Goal: Task Accomplishment & Management: Manage account settings

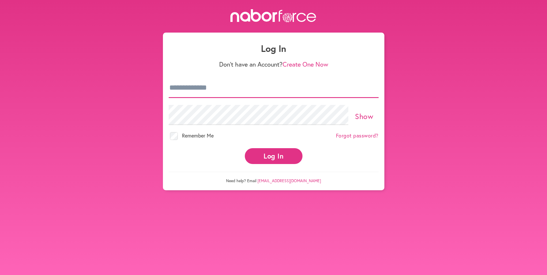
click at [223, 91] on input "email" at bounding box center [274, 88] width 210 height 20
type input "**********"
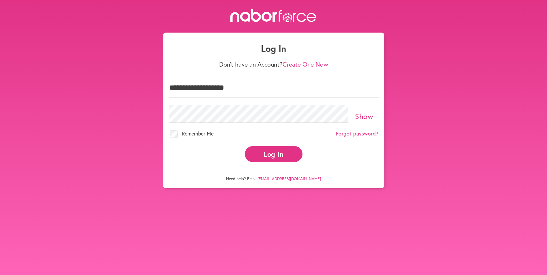
click at [271, 153] on button "Log In" at bounding box center [274, 154] width 58 height 16
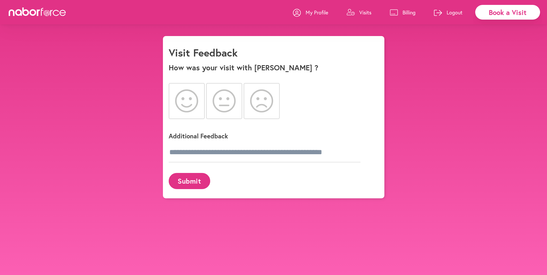
click at [187, 104] on icon at bounding box center [186, 100] width 23 height 23
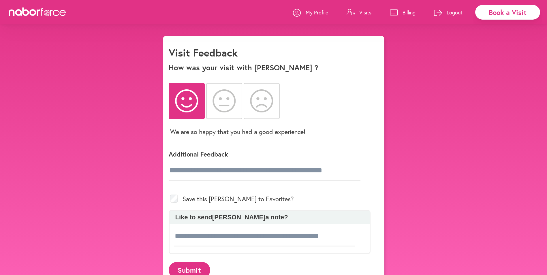
click at [199, 269] on button "Submit" at bounding box center [190, 270] width 42 height 16
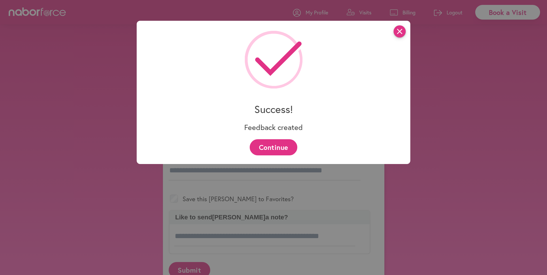
click at [400, 31] on icon "close" at bounding box center [400, 31] width 12 height 12
